Goal: Information Seeking & Learning: Learn about a topic

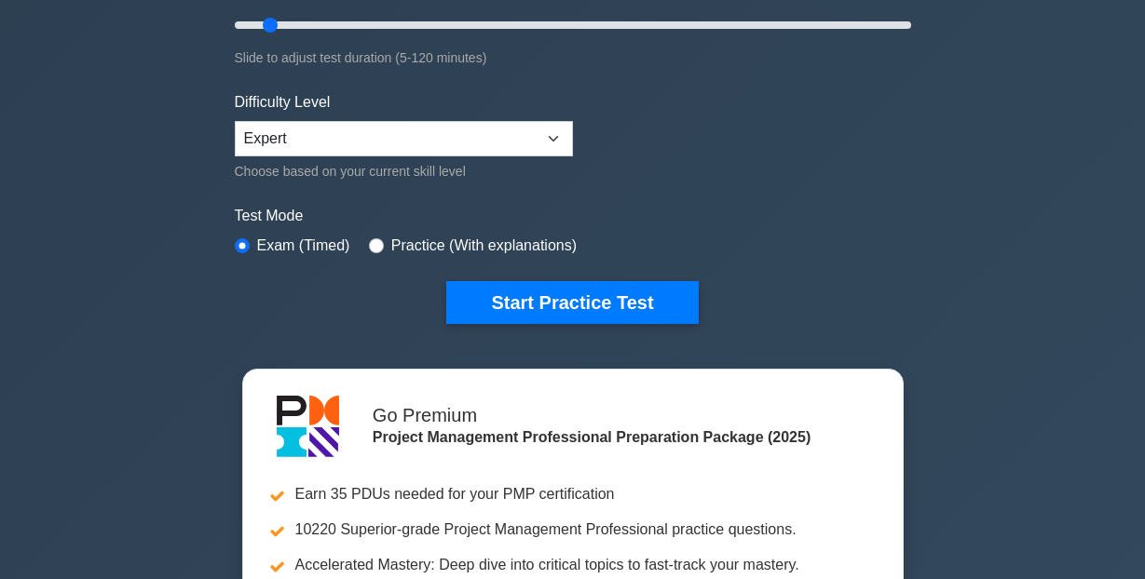
scroll to position [377, 0]
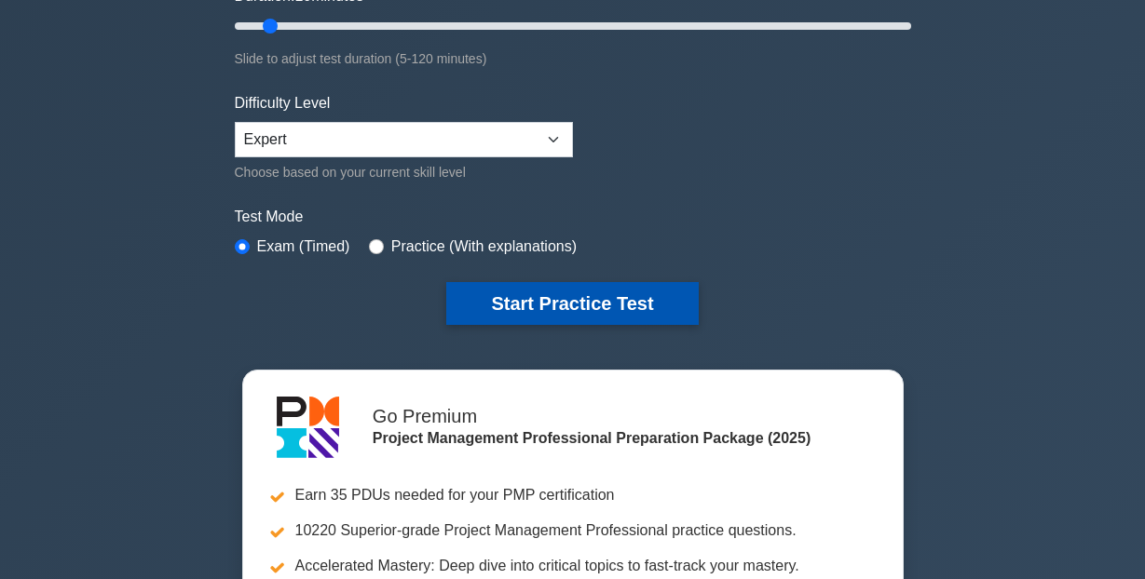
click at [473, 289] on button "Start Practice Test" at bounding box center [571, 303] width 251 height 43
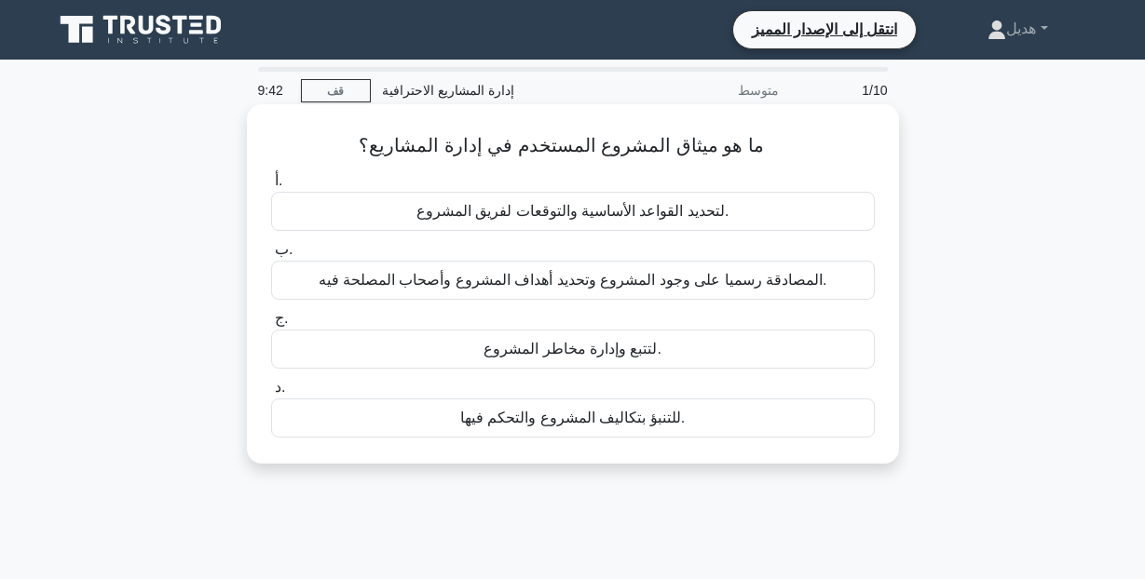
click at [894, 255] on div "ما هو ميثاق المشروع المستخدم في إدارة المشاريع؟ .spinner_0XTQ{transform-origin:…" at bounding box center [573, 284] width 652 height 360
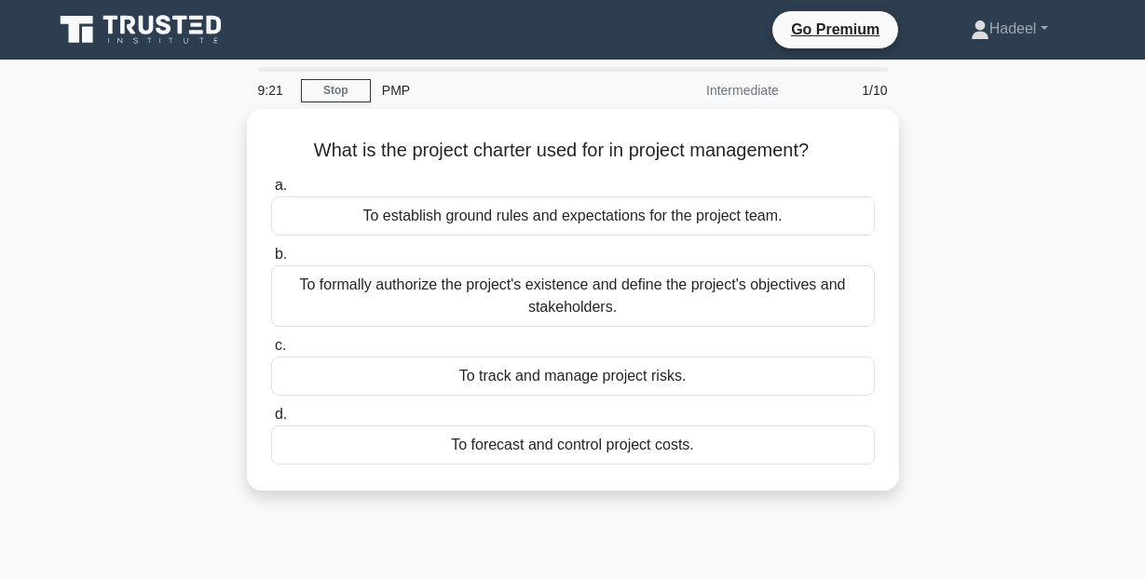
click at [1051, 140] on div "What is the project charter used for in project management? .spinner_0XTQ{trans…" at bounding box center [573, 311] width 1062 height 404
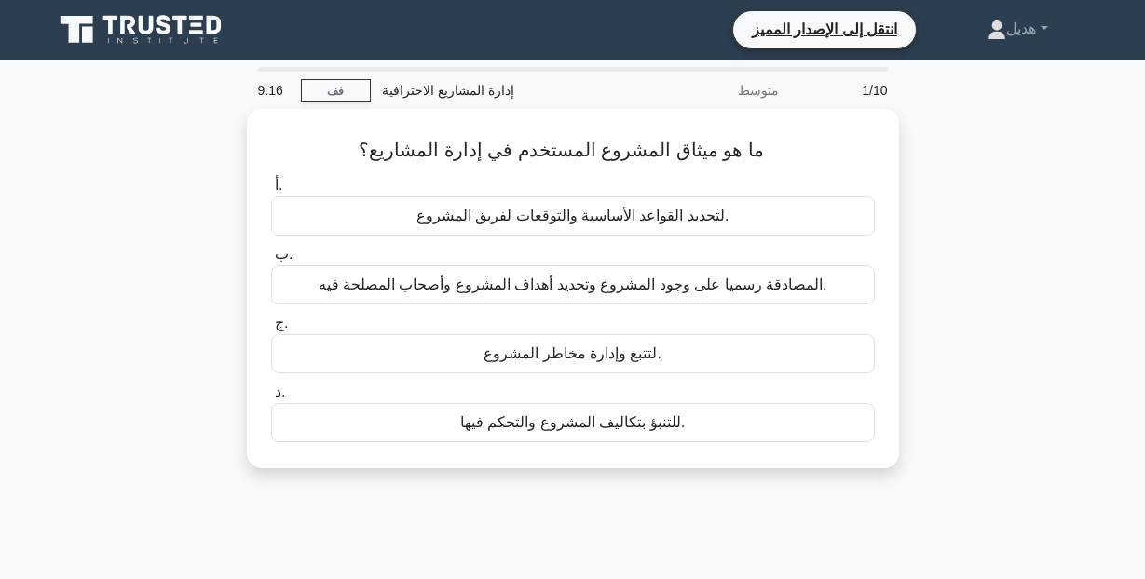
click at [957, 259] on div "ما هو ميثاق المشروع المستخدم في إدارة المشاريع؟ .spinner_0XTQ{transform-origin:…" at bounding box center [573, 300] width 1062 height 382
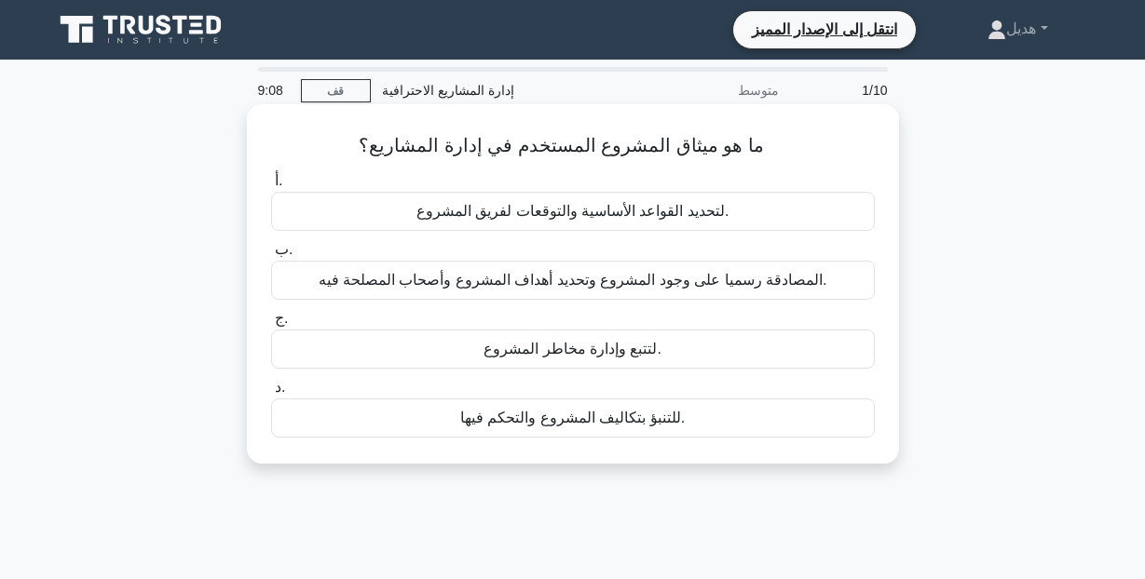
click at [662, 283] on font "المصادقة رسميا على وجود المشروع وتحديد أهداف المشروع وأصحاب المصلحة فيه." at bounding box center [573, 280] width 509 height 16
click at [271, 256] on input "ب. المصادقة رسميا على وجود المشروع وتحديد أهداف المشروع وأصحاب المصلحة فيه." at bounding box center [271, 250] width 0 height 12
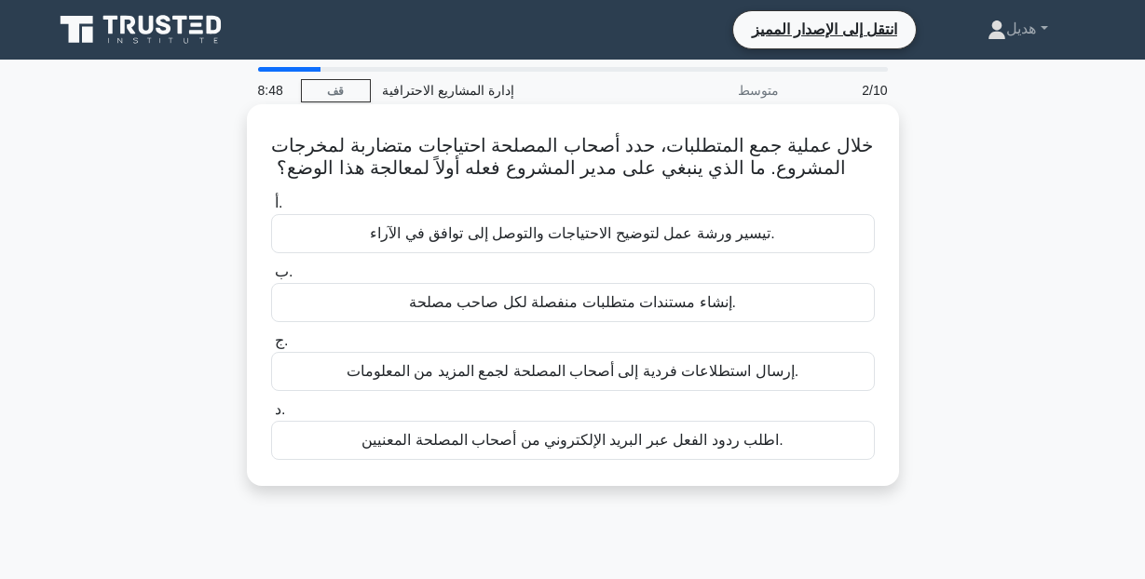
click at [688, 228] on font "تيسير ورشة عمل لتوضيح الاحتياجات والتوصل إلى توافق في الآراء." at bounding box center [572, 233] width 404 height 16
click at [271, 210] on input "أ. تيسير ورشة عمل لتوضيح الاحتياجات والتوصل إلى توافق في الآراء." at bounding box center [271, 203] width 0 height 12
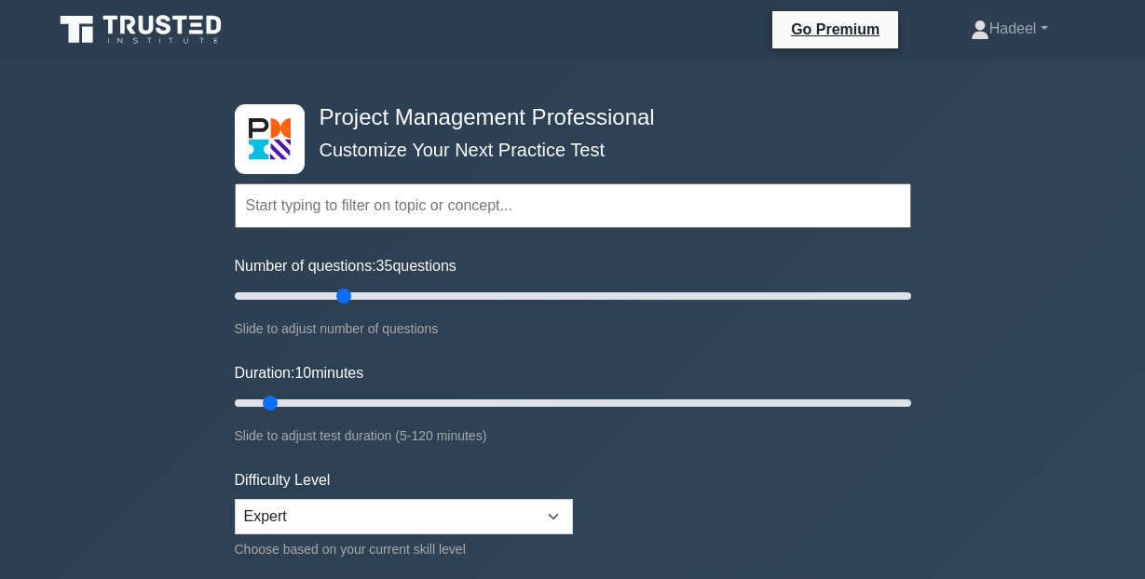
click at [345, 293] on input "Number of questions: 35 questions" at bounding box center [573, 296] width 676 height 22
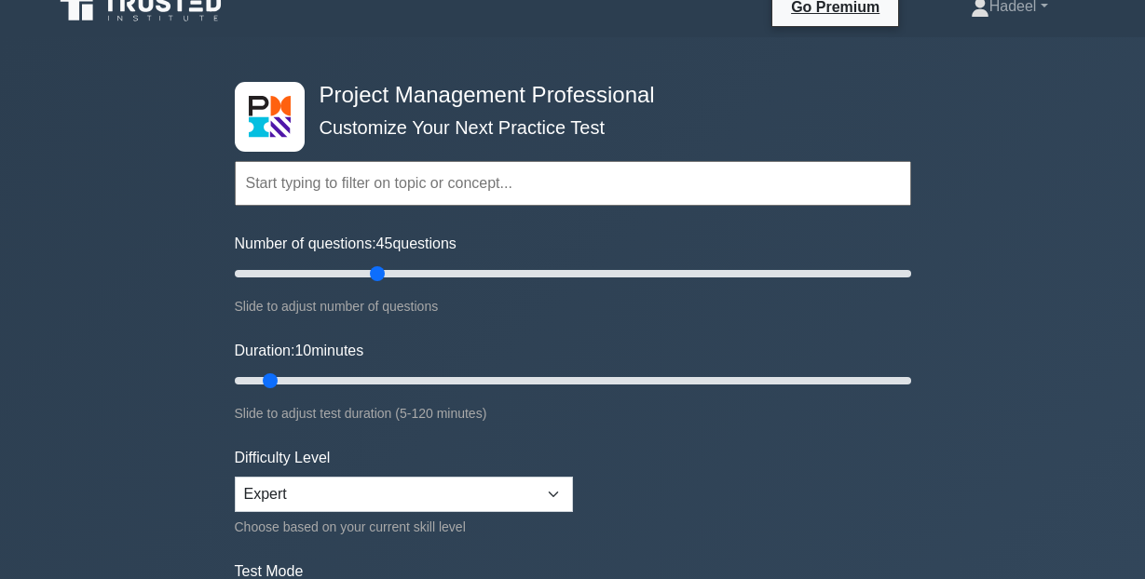
click at [374, 273] on input "Number of questions: 45 questions" at bounding box center [573, 274] width 676 height 22
type input "40"
click at [362, 270] on input "Number of questions: 45 questions" at bounding box center [573, 274] width 676 height 22
click at [334, 380] on input "Duration: 10 minutes" at bounding box center [573, 381] width 676 height 22
click at [353, 379] on input "Duration: 20 minutes" at bounding box center [573, 381] width 676 height 22
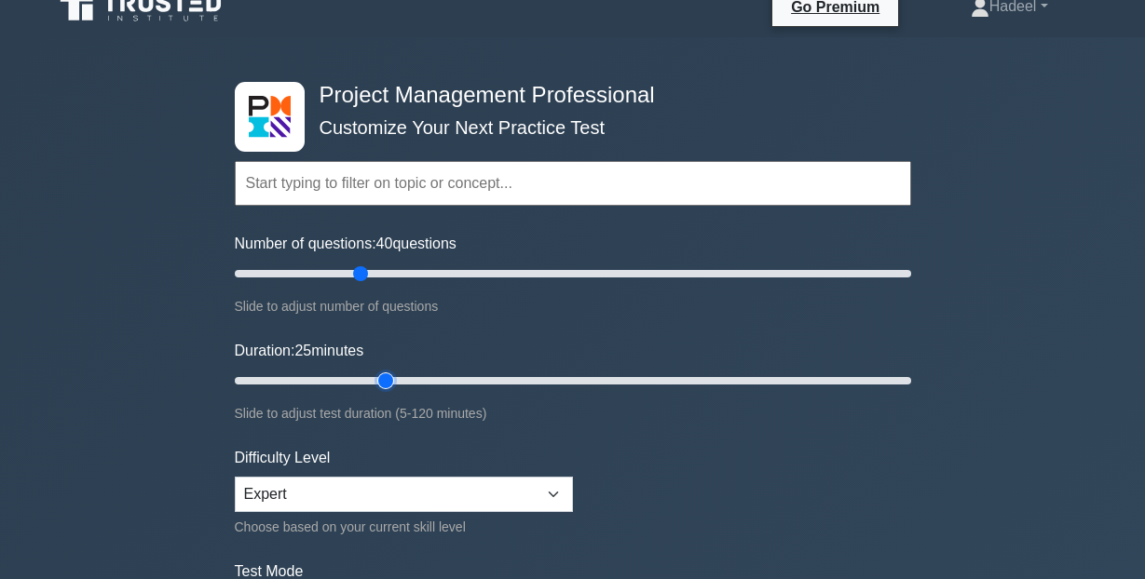
type input "30"
click at [384, 376] on input "Duration: 25 minutes" at bounding box center [573, 381] width 676 height 22
click at [399, 379] on input "Duration: 30 minutes" at bounding box center [573, 381] width 676 height 22
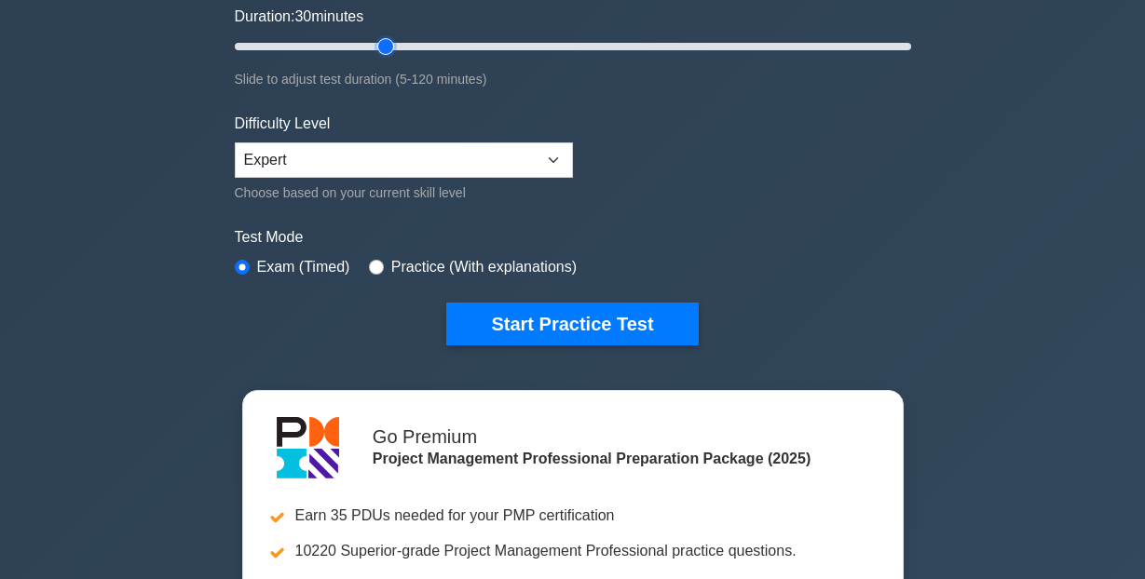
scroll to position [435, 0]
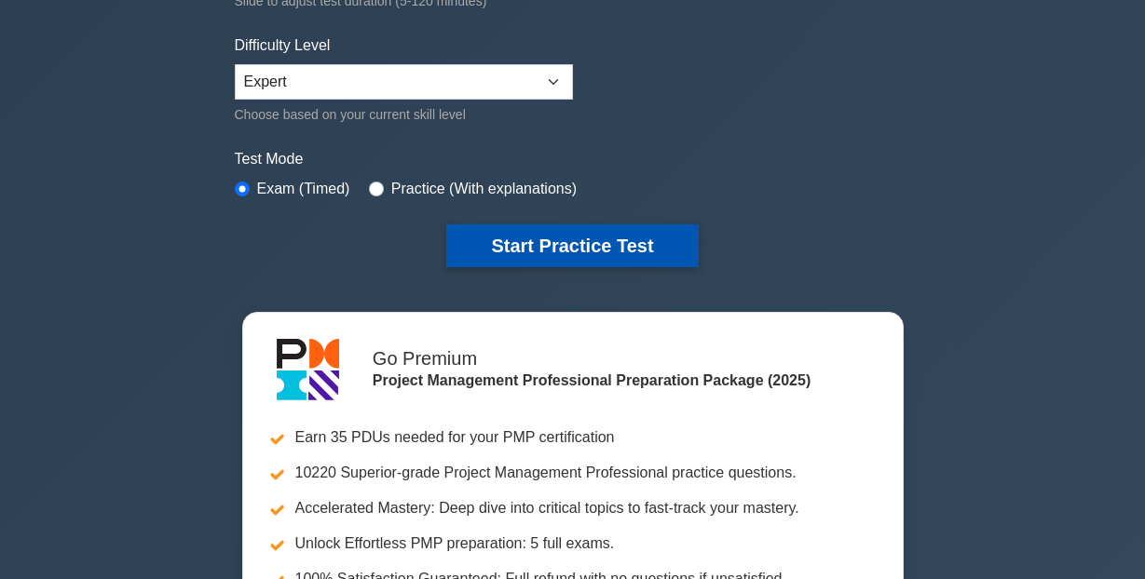
click at [526, 238] on button "Start Practice Test" at bounding box center [571, 245] width 251 height 43
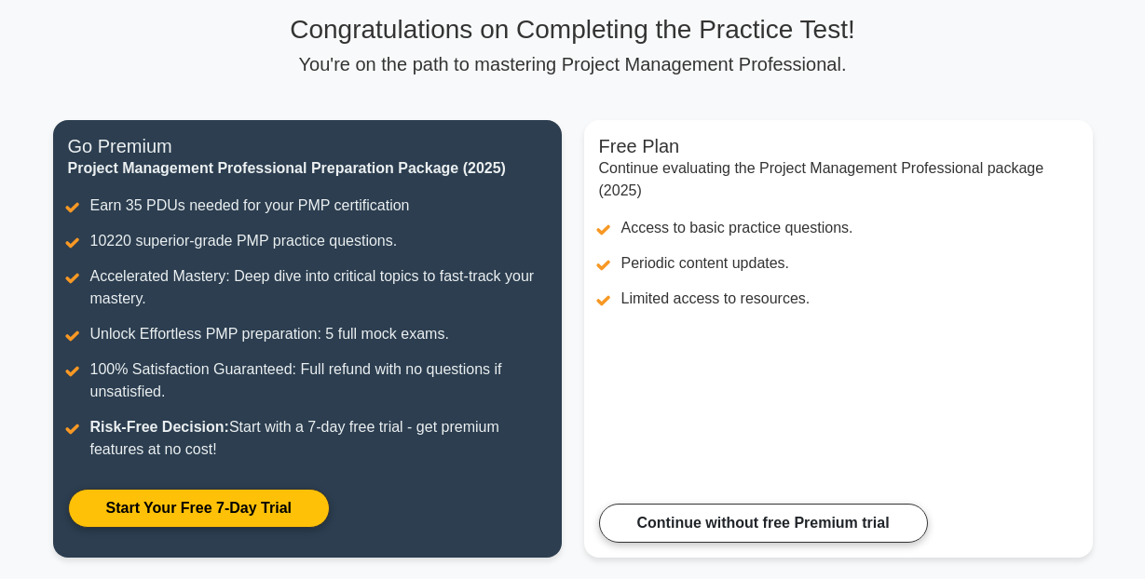
scroll to position [163, 0]
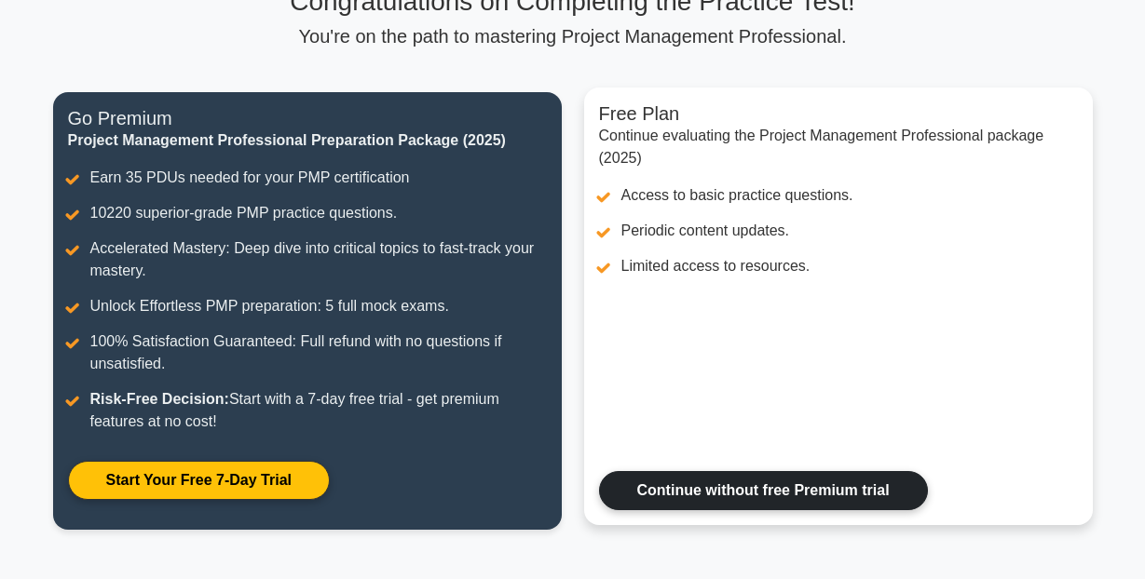
click at [677, 483] on link "Continue without free Premium trial" at bounding box center [763, 490] width 329 height 39
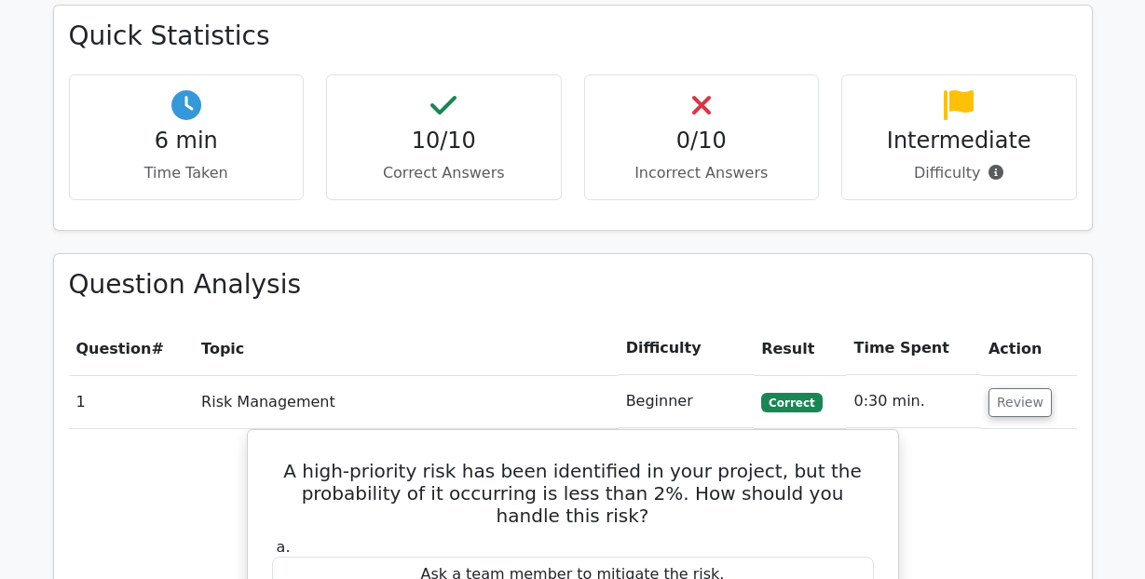
scroll to position [1331, 0]
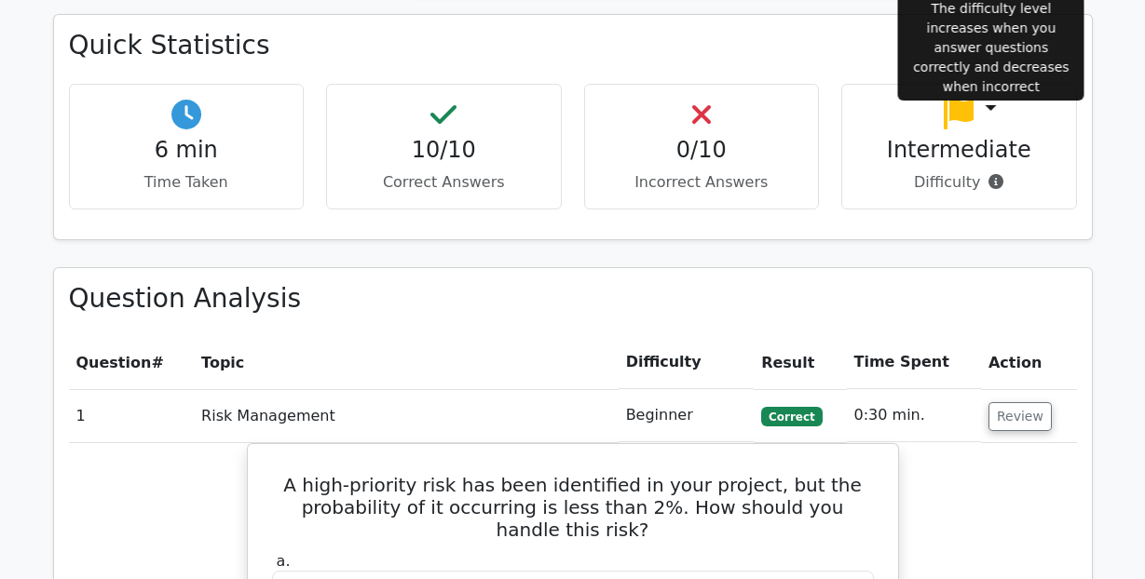
click at [995, 174] on icon at bounding box center [995, 181] width 15 height 15
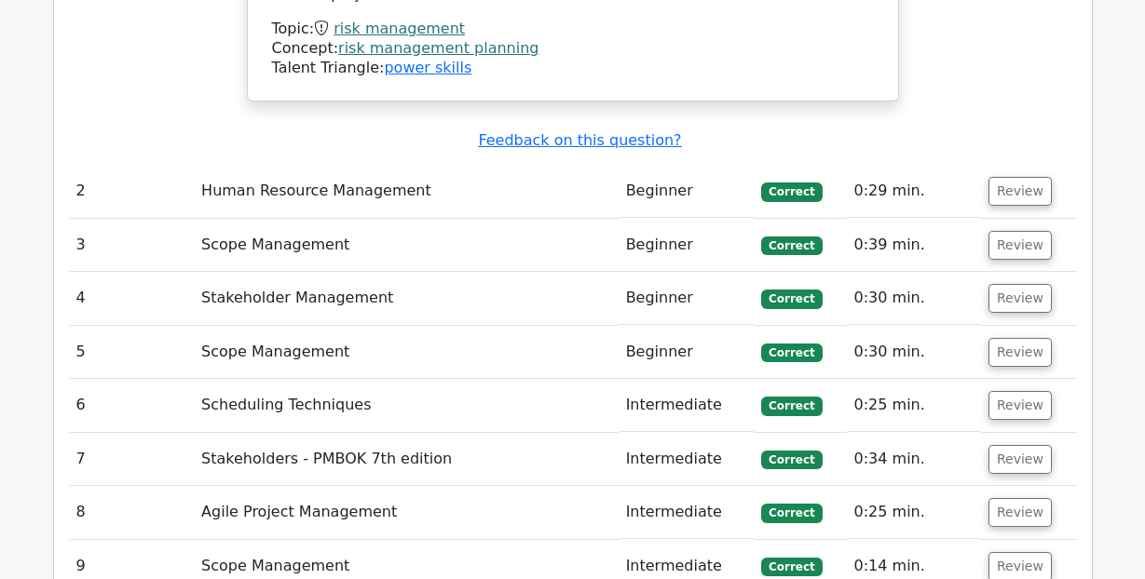
scroll to position [2426, 0]
